Goal: Check status: Check status

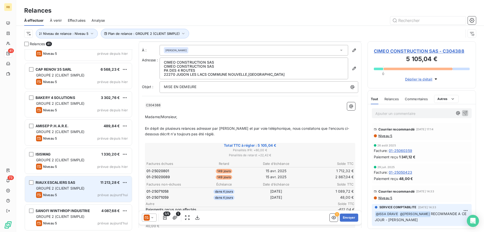
scroll to position [52, 0]
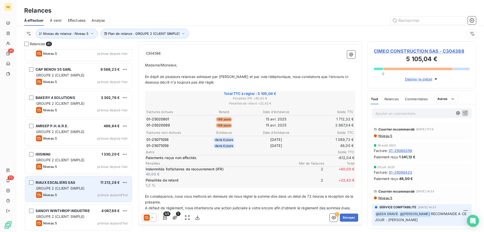
click at [58, 185] on div "RIAUX ESCALIERS SAS" at bounding box center [56, 182] width 40 height 5
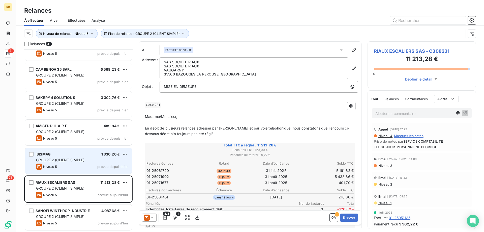
click at [62, 162] on div "GROUPE 2 (CLIENT SIMPLE)" at bounding box center [82, 159] width 92 height 5
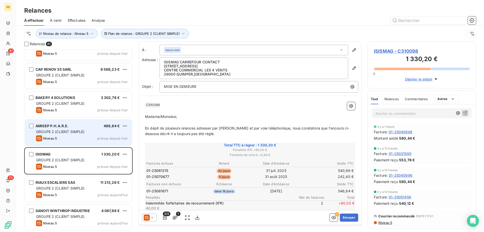
click at [75, 130] on span "GROUPE 2 (CLIENT SIMPLE)" at bounding box center [60, 131] width 49 height 4
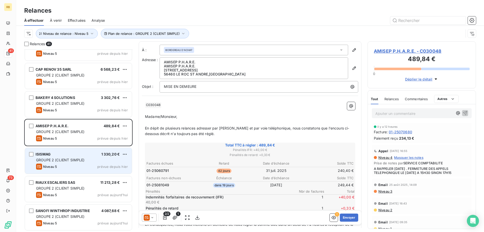
click at [49, 159] on span "GROUPE 2 (CLIENT SIMPLE)" at bounding box center [60, 160] width 49 height 4
